Goal: Information Seeking & Learning: Check status

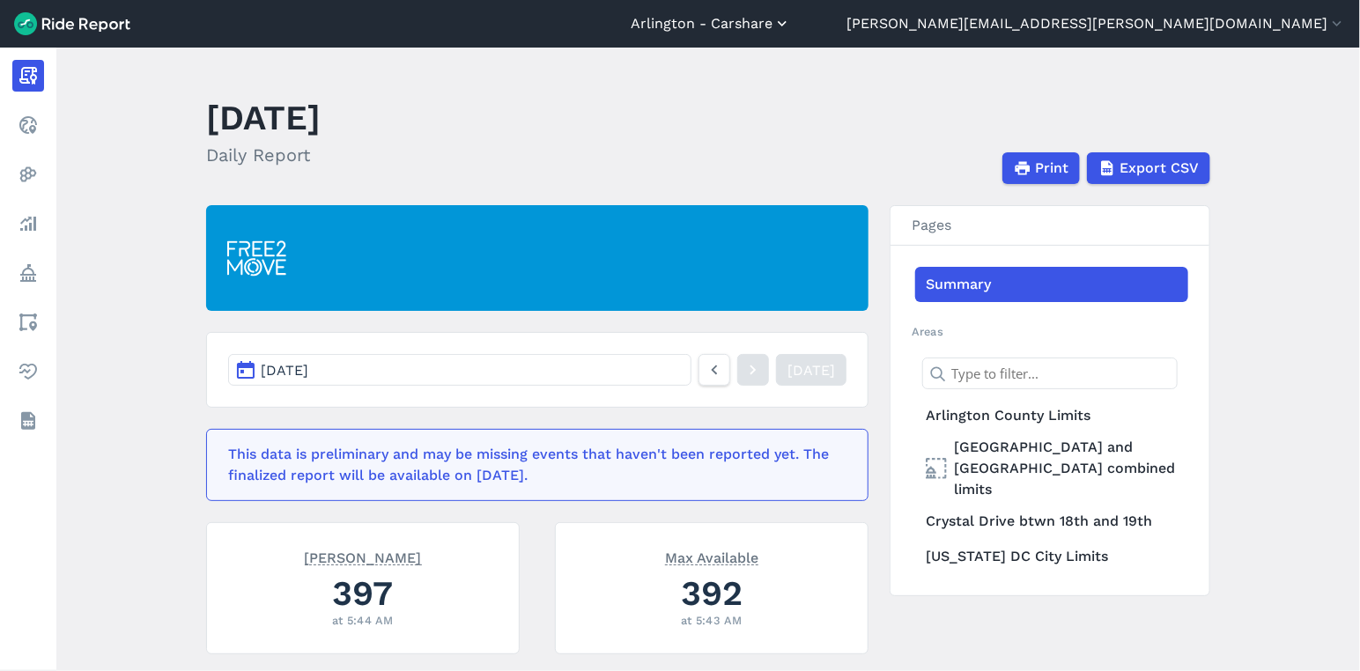
click at [791, 20] on button "Arlington - Carshare" at bounding box center [710, 23] width 160 height 21
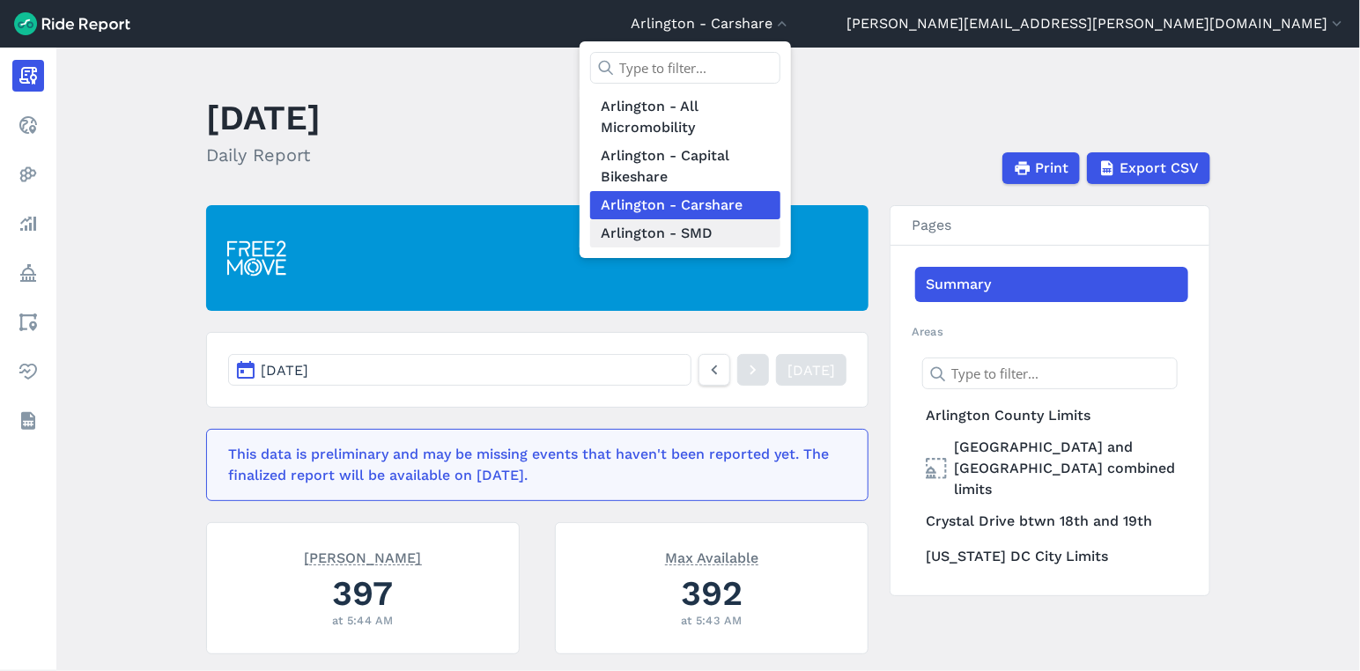
click at [780, 240] on link "Arlington - SMD" at bounding box center [685, 233] width 190 height 28
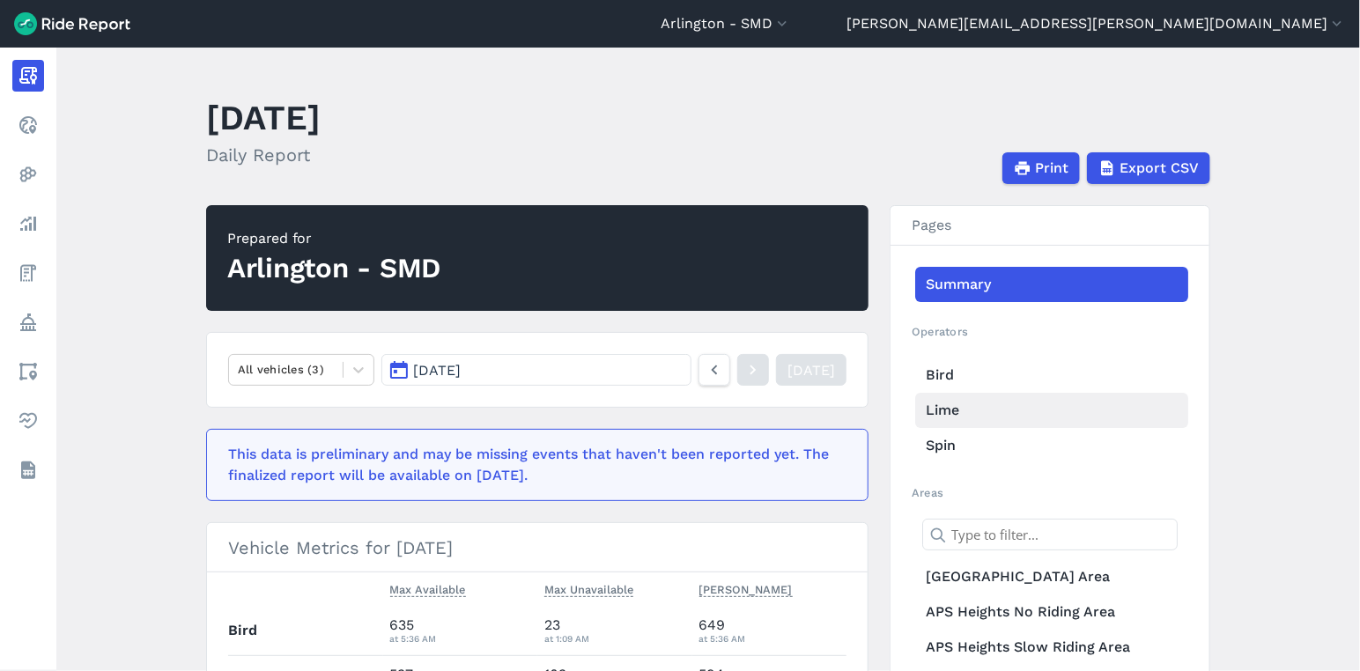
click at [939, 410] on link "Lime" at bounding box center [1051, 410] width 273 height 35
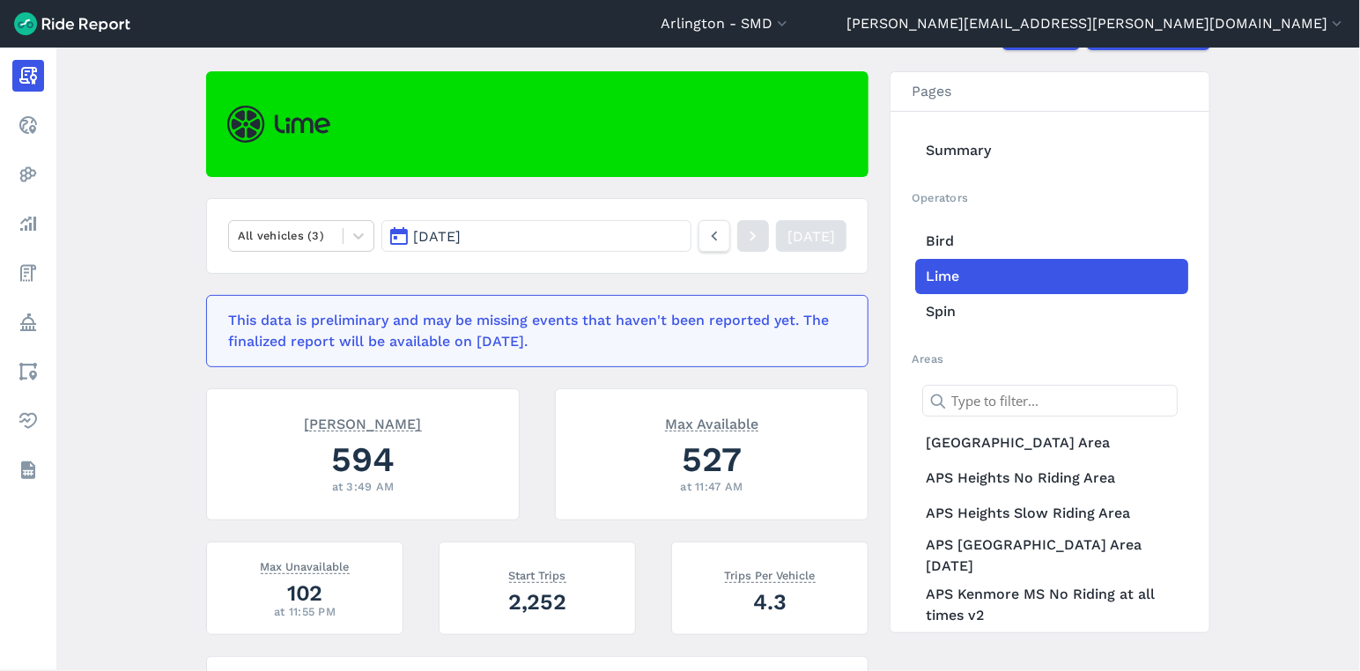
scroll to position [98, 0]
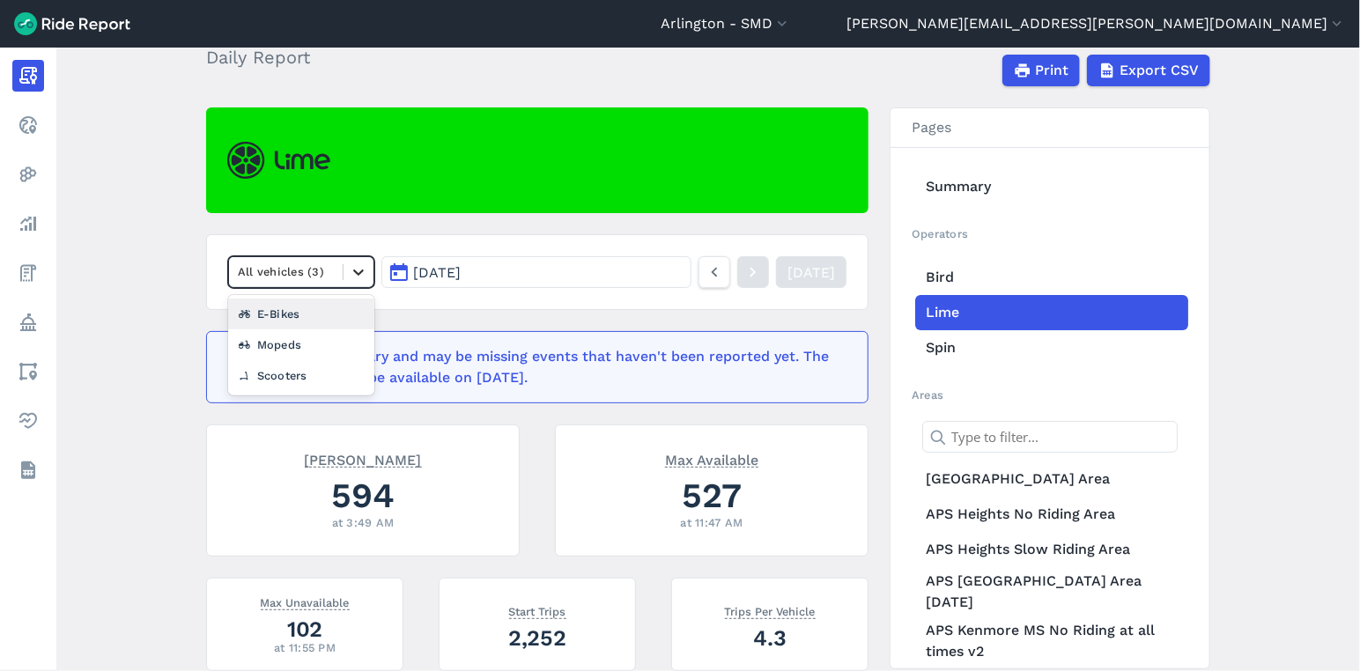
click at [365, 264] on div at bounding box center [358, 272] width 30 height 30
click at [314, 371] on div "Scooters" at bounding box center [301, 375] width 146 height 31
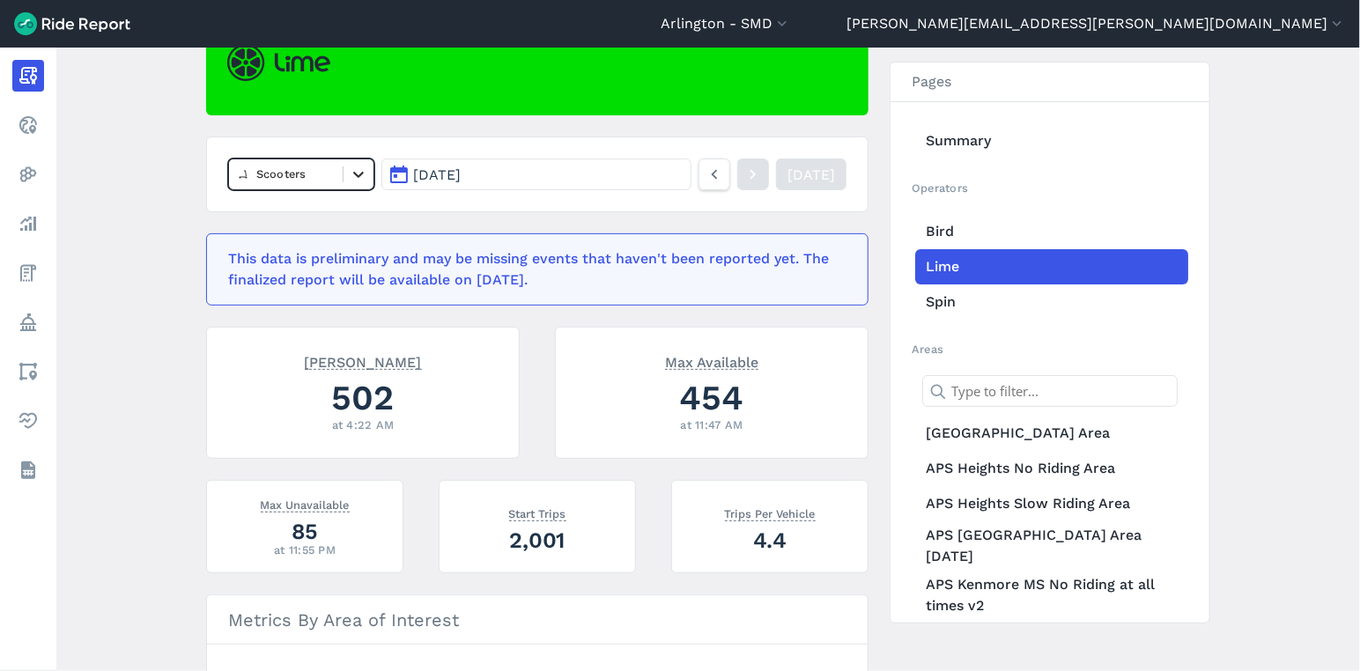
click at [361, 171] on icon at bounding box center [359, 175] width 18 height 18
click at [319, 253] on div "E-Bikes" at bounding box center [301, 247] width 146 height 31
click at [356, 173] on icon at bounding box center [359, 175] width 18 height 18
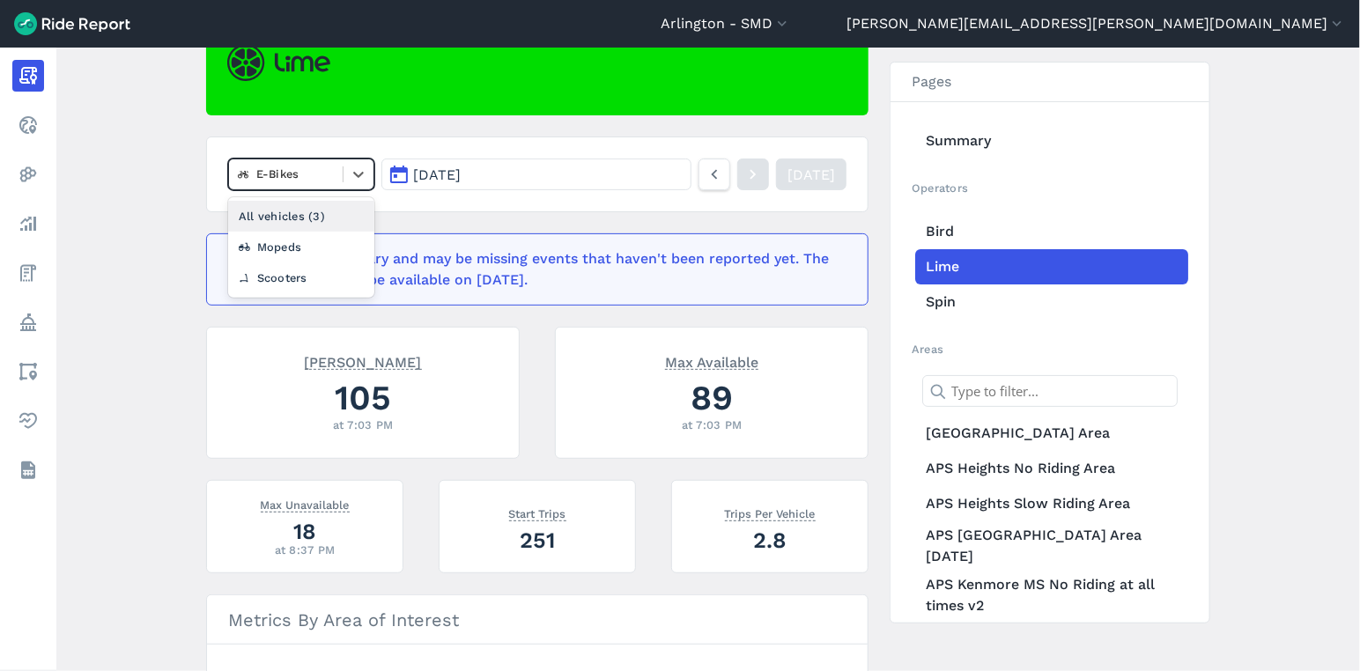
click at [339, 208] on div "All vehicles (3)" at bounding box center [301, 216] width 146 height 31
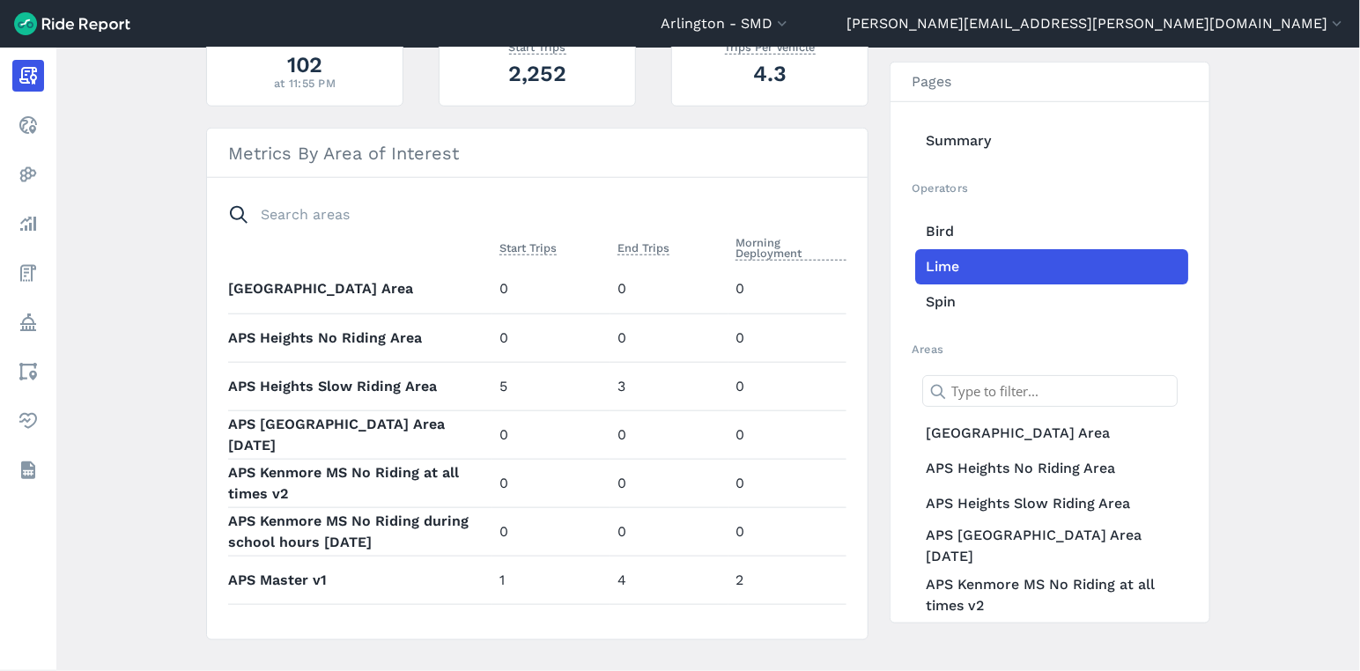
scroll to position [684, 0]
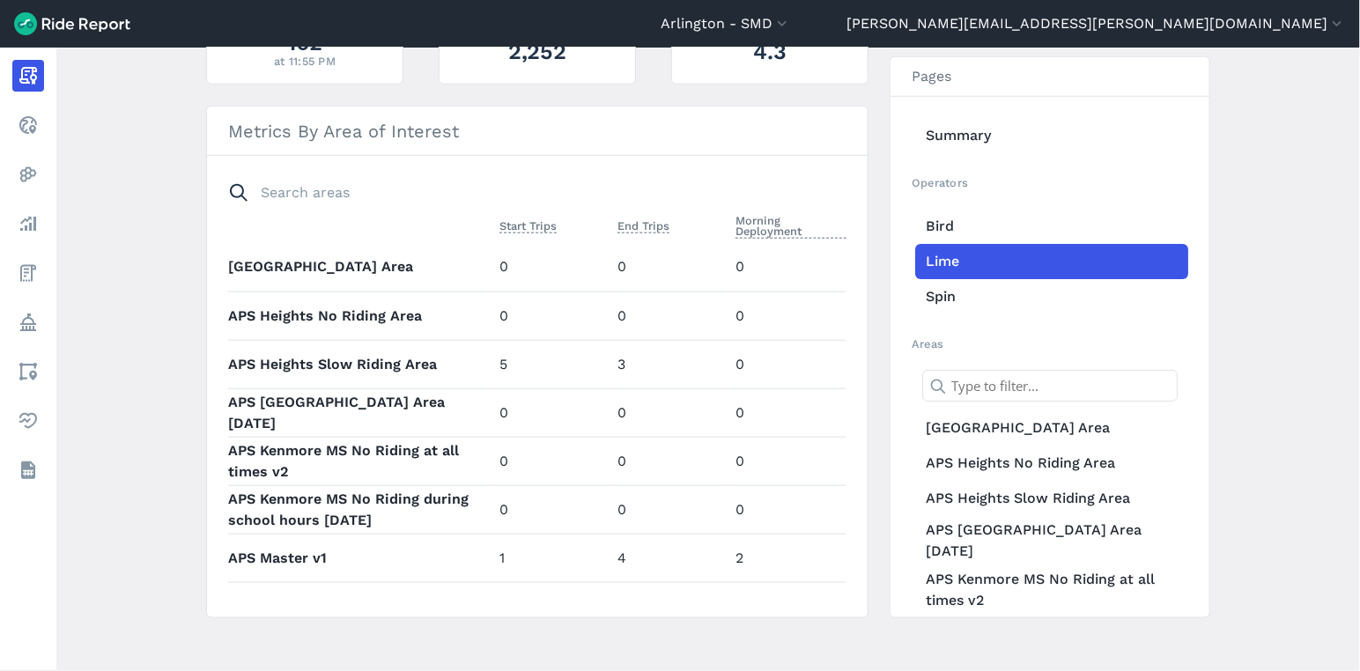
click at [365, 358] on th "APS Heights Slow Riding Area" at bounding box center [360, 364] width 264 height 48
click at [173, 271] on main "[DATE] Daily Report Print Export CSV All vehicles (3) [DATE] [DATE] This data i…" at bounding box center [707, 359] width 1303 height 623
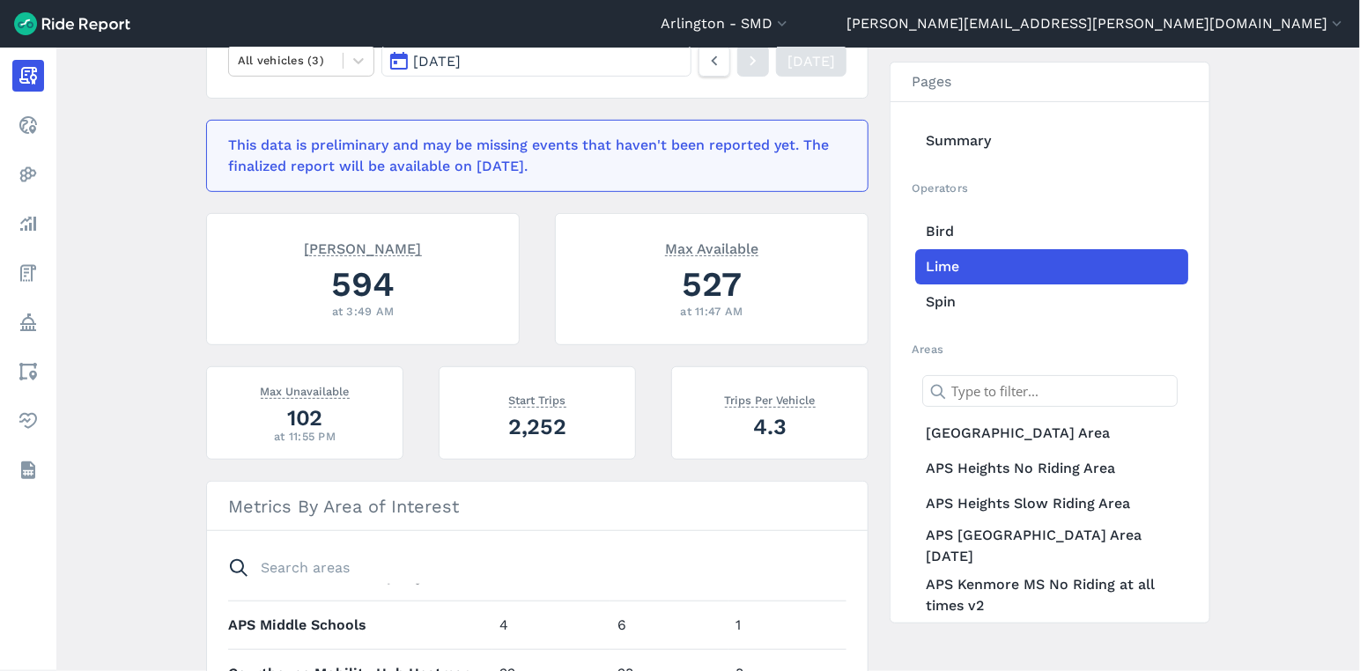
scroll to position [304, 0]
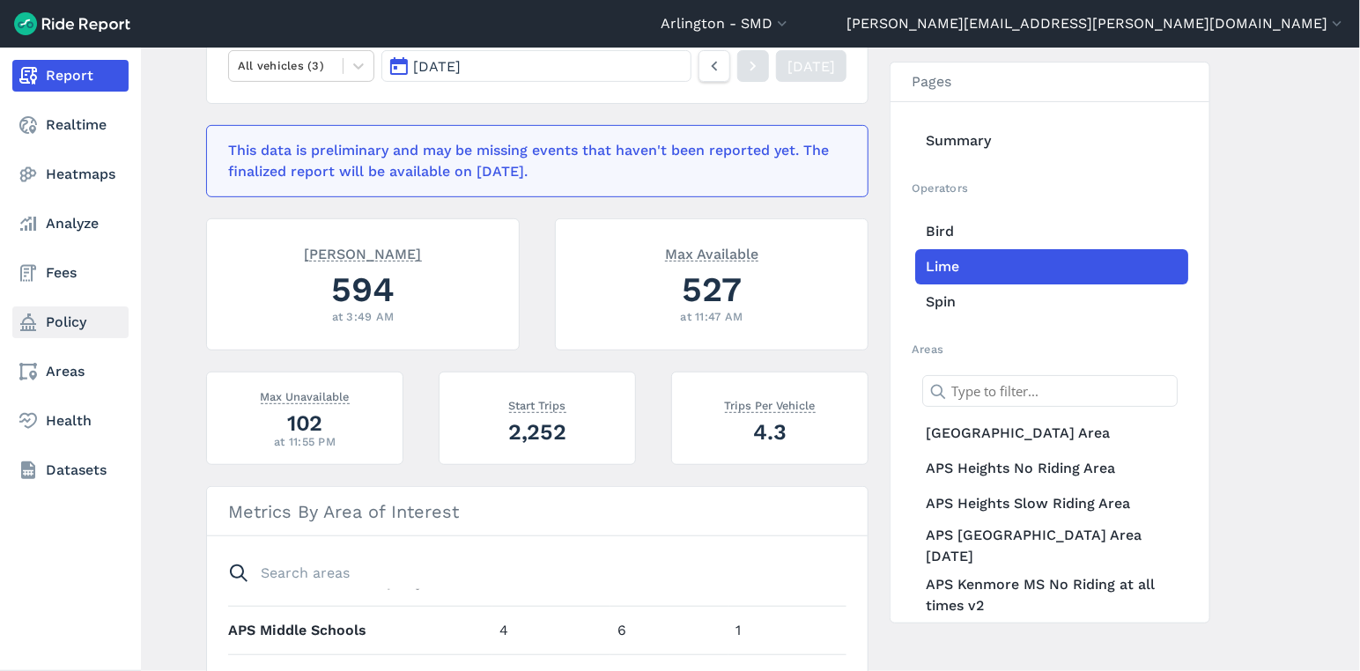
click at [36, 321] on icon at bounding box center [28, 322] width 21 height 21
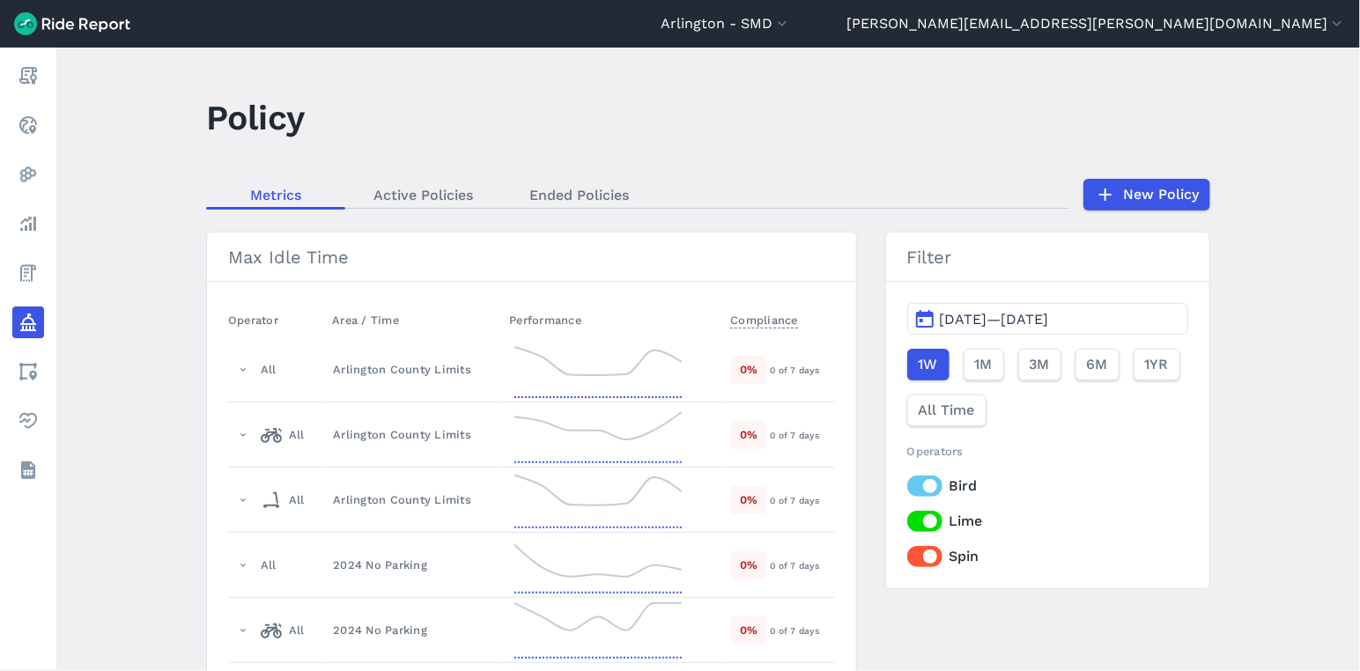
click at [917, 489] on label "Bird" at bounding box center [1047, 485] width 281 height 21
click at [907, 487] on input "Bird" at bounding box center [907, 480] width 0 height 11
click at [910, 555] on label "Spin" at bounding box center [1047, 556] width 281 height 21
click at [907, 555] on input "Spin" at bounding box center [907, 551] width 0 height 11
click at [977, 359] on span "1M" at bounding box center [983, 364] width 18 height 21
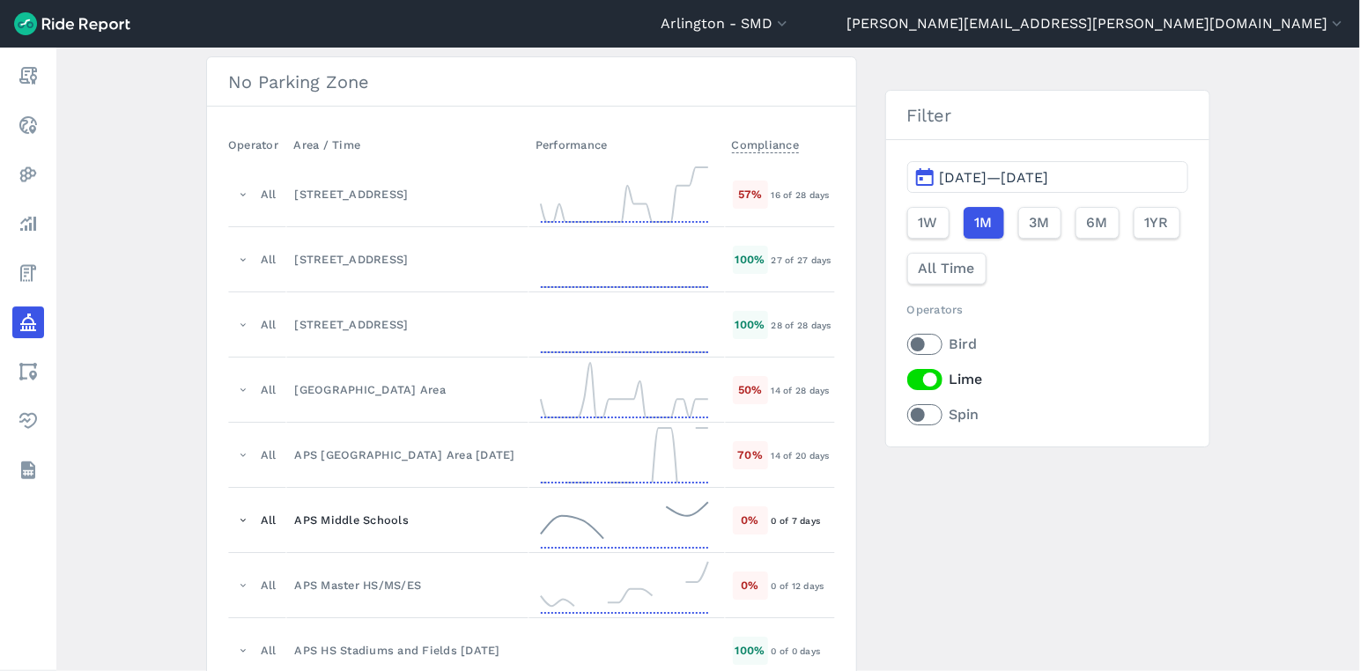
scroll to position [2730, 0]
click at [189, 553] on main "Policy Metrics Active Policies Ended Policies New Policy Max Idle Time Operator…" at bounding box center [707, 359] width 1303 height 623
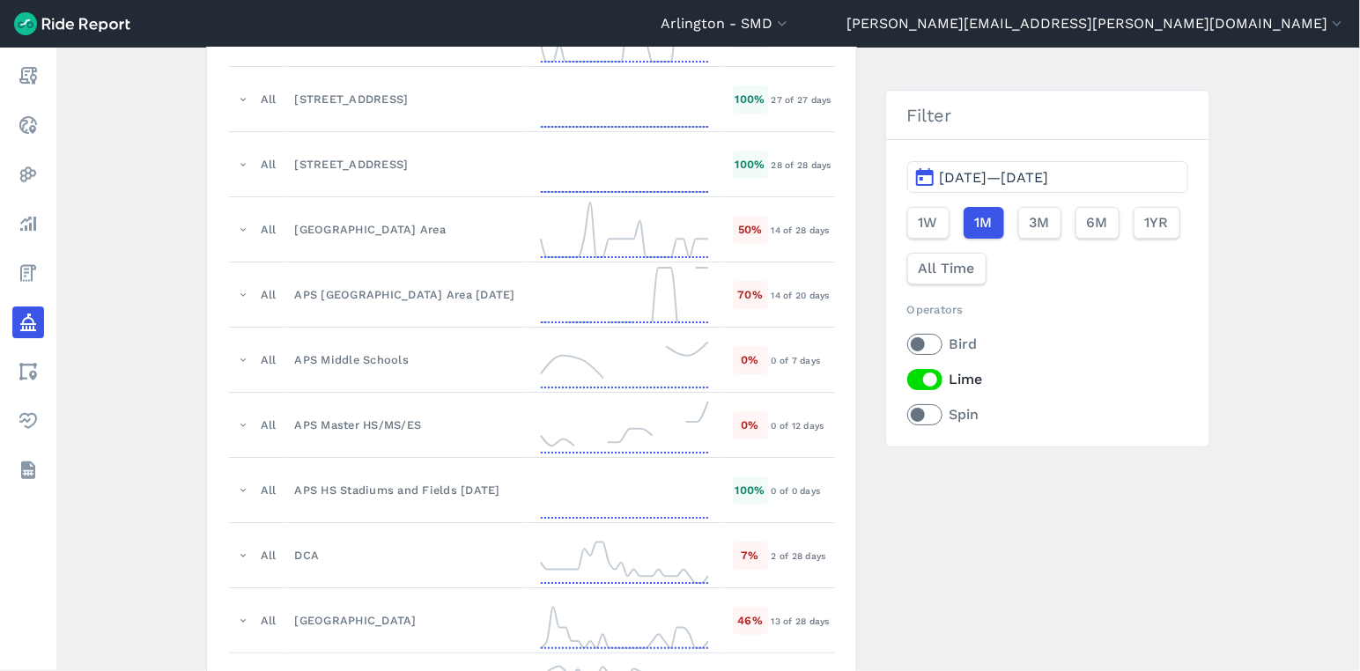
scroll to position [2925, 0]
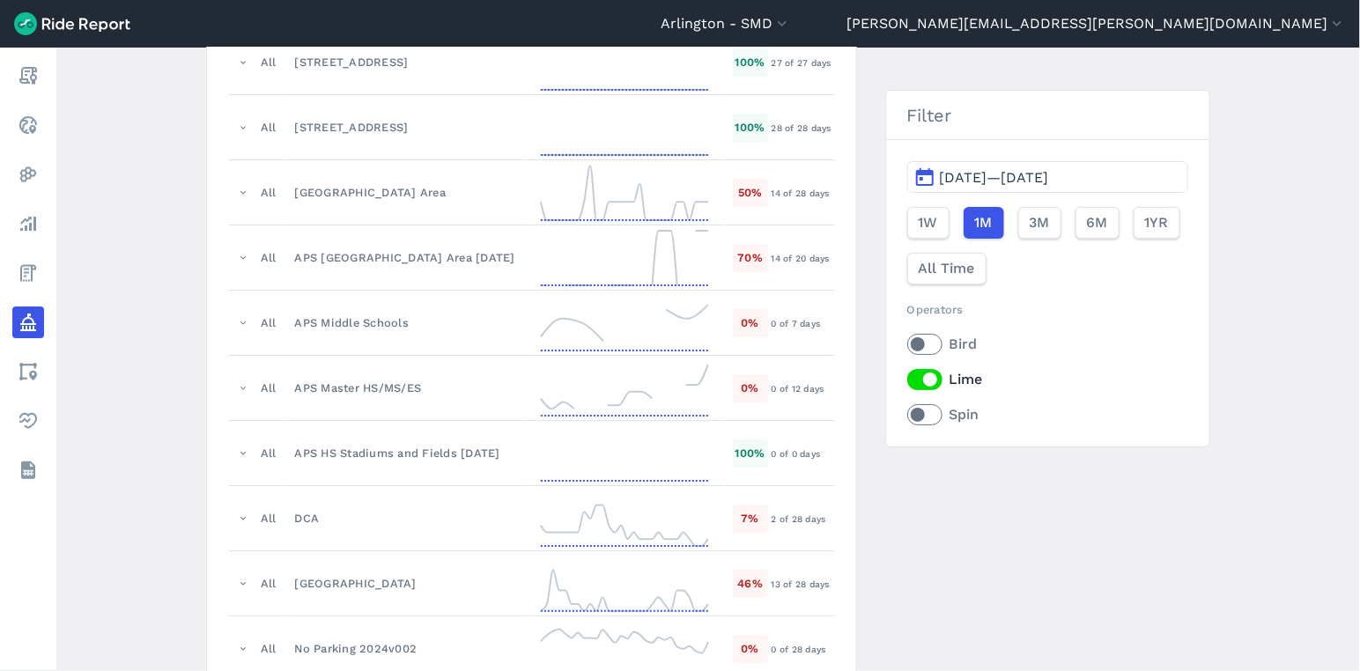
click at [97, 160] on main "Policy Metrics Active Policies Ended Policies New Policy Max Idle Time Operator…" at bounding box center [707, 359] width 1303 height 623
